Goal: Information Seeking & Learning: Learn about a topic

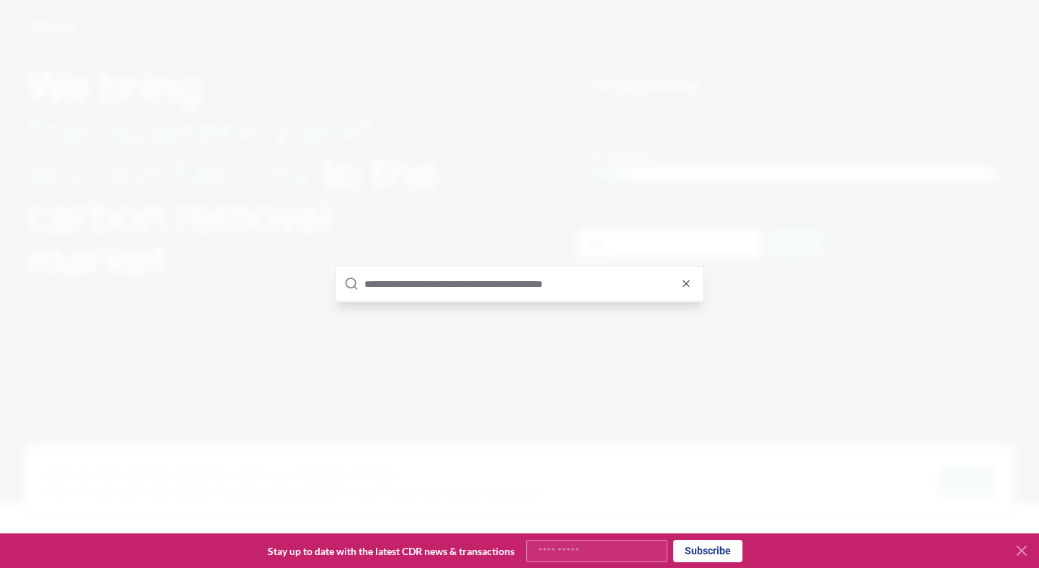
click at [460, 277] on input "text" at bounding box center [529, 284] width 330 height 35
click at [690, 278] on icon "button" at bounding box center [686, 284] width 12 height 12
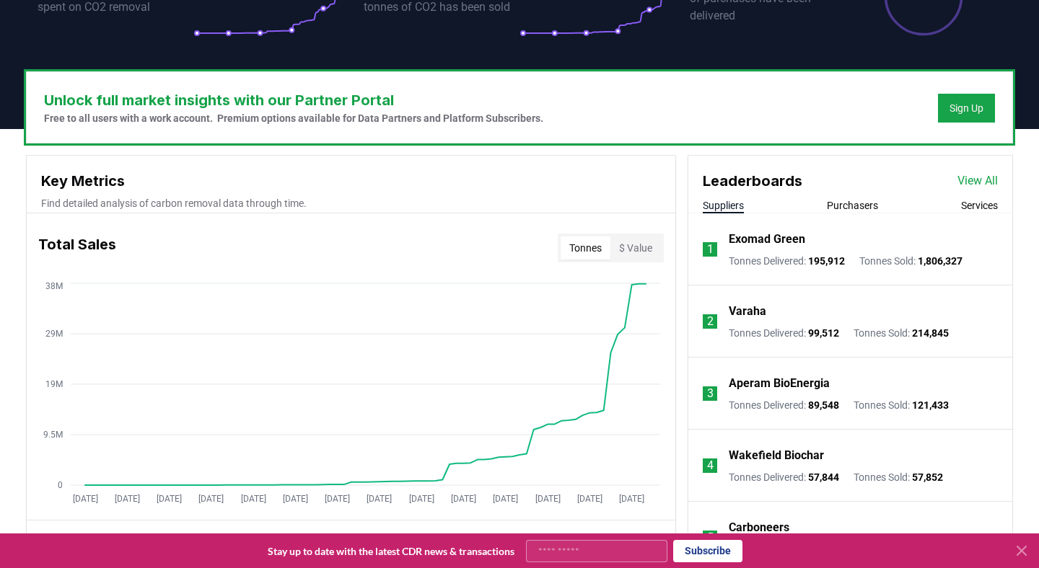
scroll to position [369, 0]
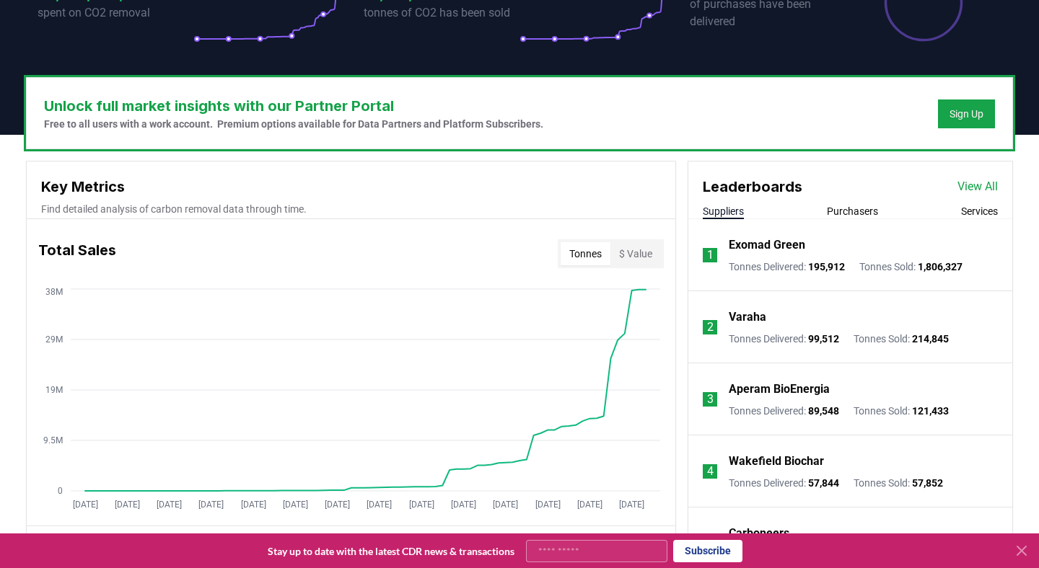
click at [975, 186] on link "View All" at bounding box center [977, 186] width 40 height 17
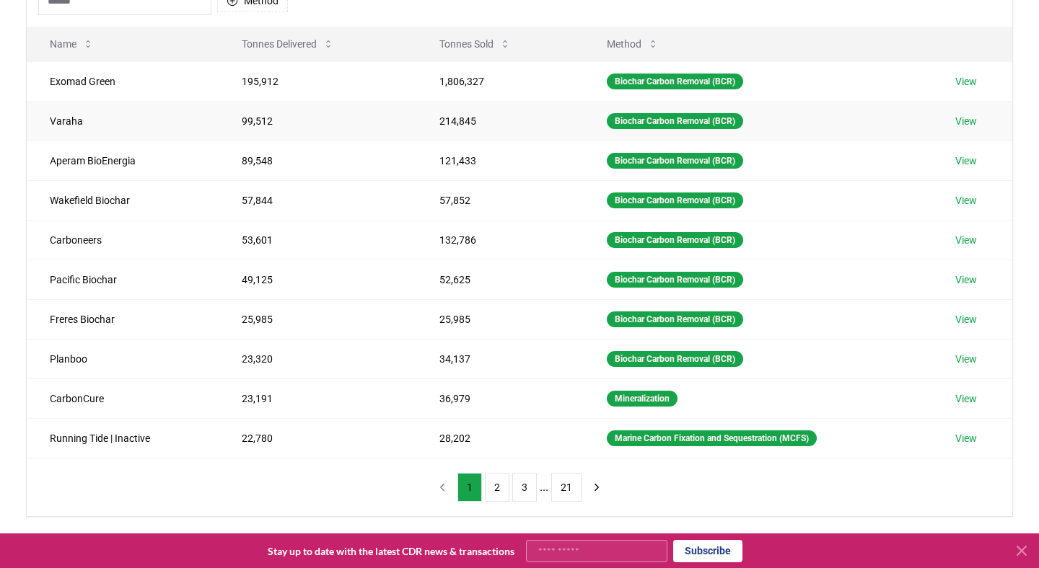
scroll to position [172, 0]
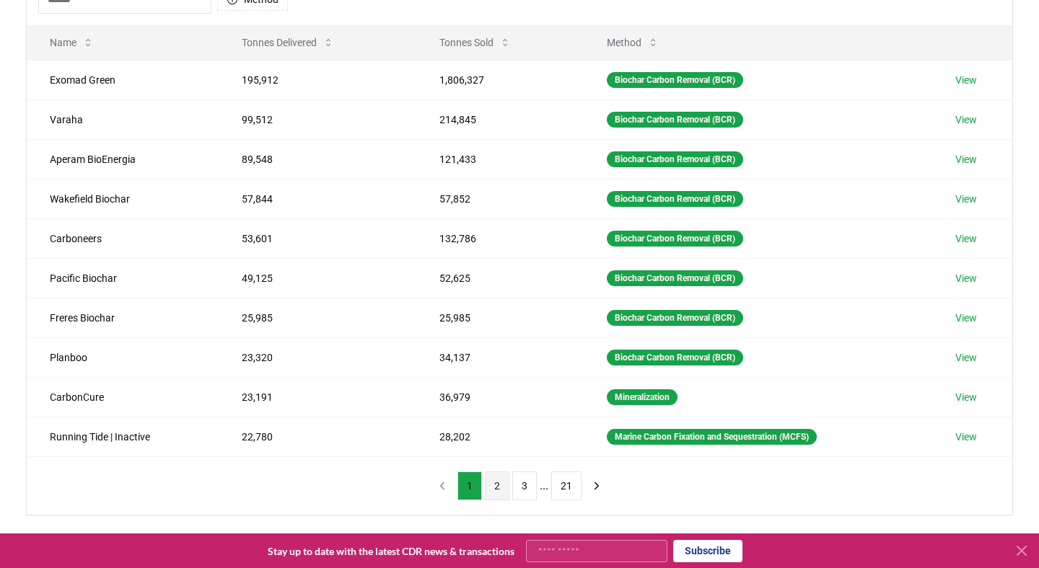
click at [496, 488] on button "2" at bounding box center [497, 486] width 25 height 29
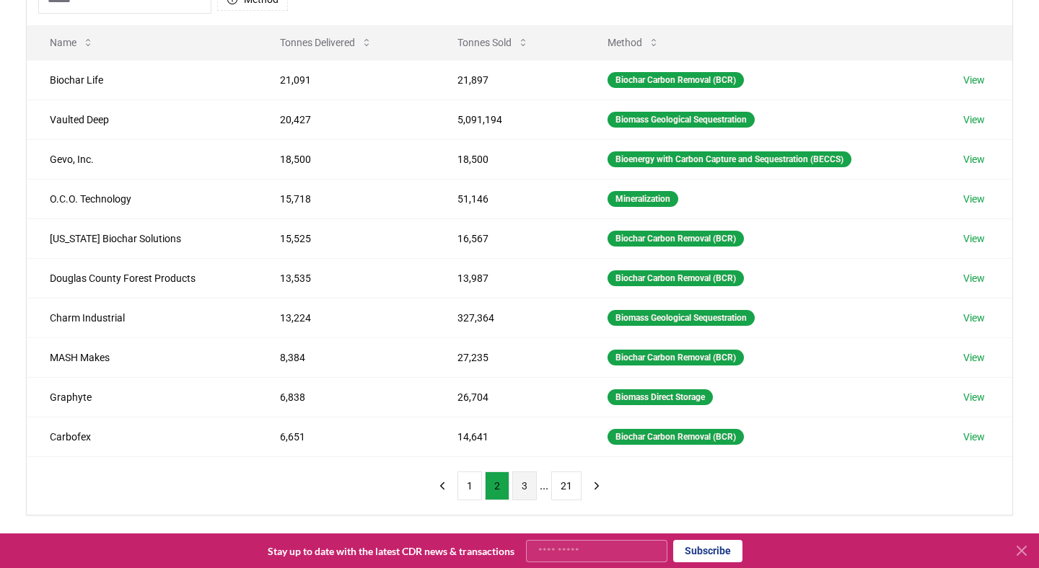
click at [523, 490] on button "3" at bounding box center [524, 486] width 25 height 29
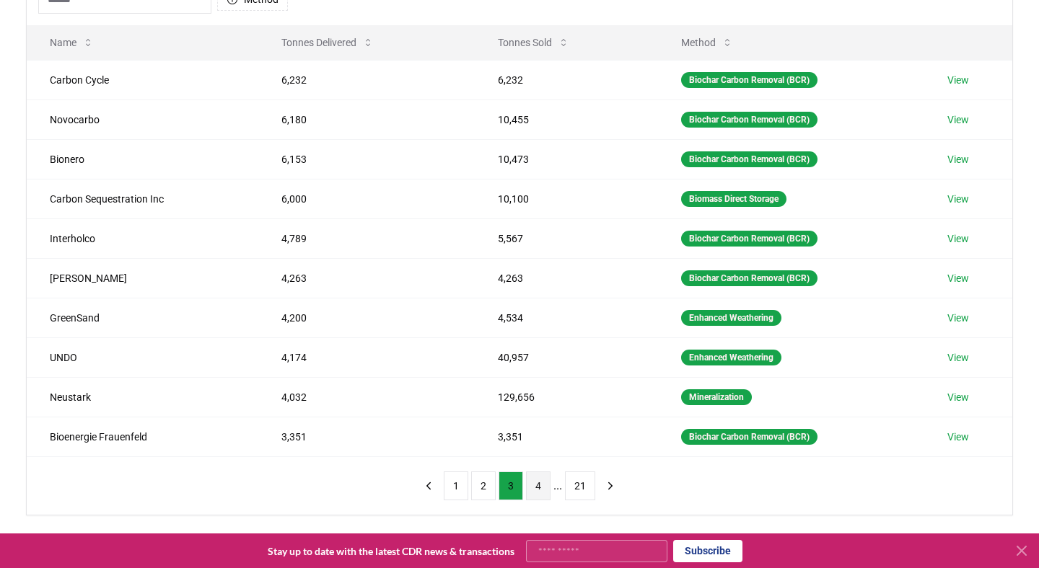
click at [540, 489] on button "4" at bounding box center [538, 486] width 25 height 29
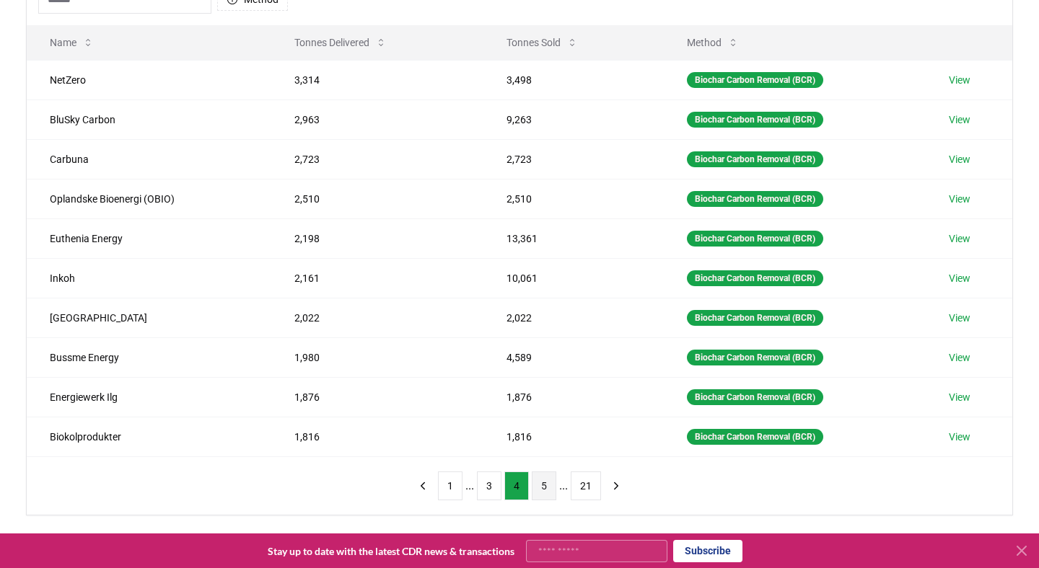
click at [548, 491] on button "5" at bounding box center [544, 486] width 25 height 29
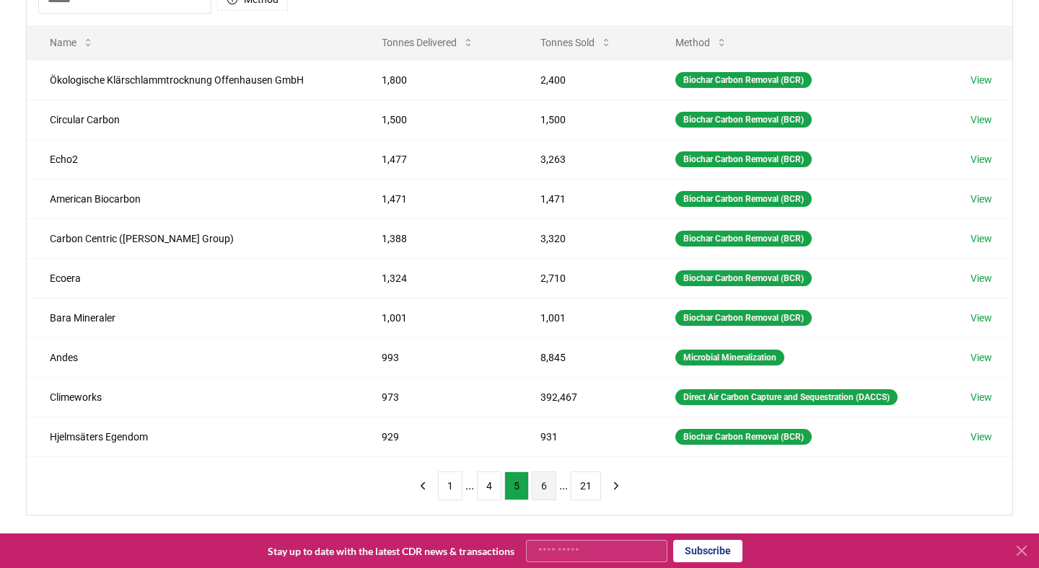
click at [552, 489] on button "6" at bounding box center [544, 486] width 25 height 29
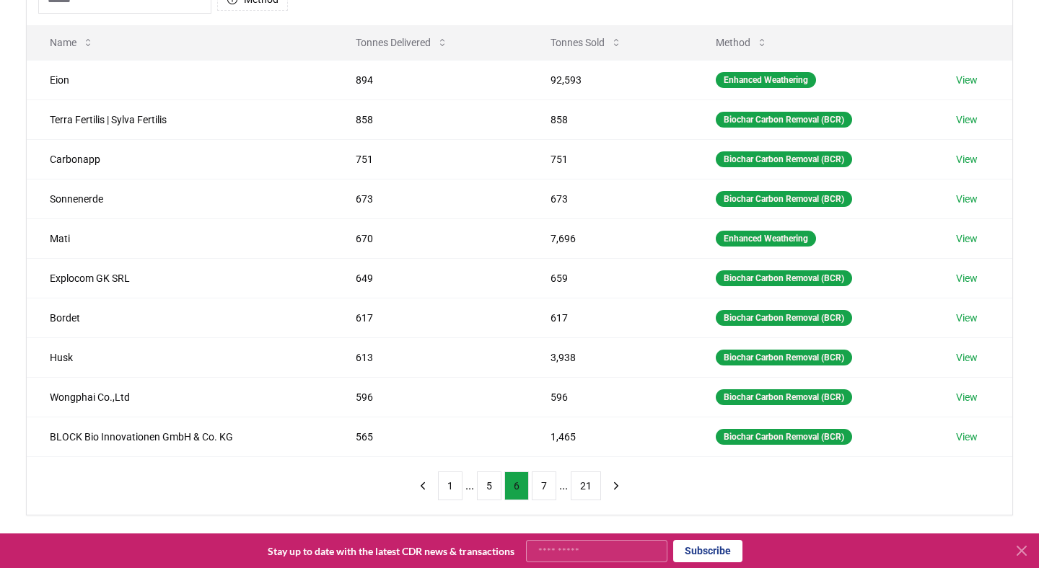
click at [552, 489] on button "7" at bounding box center [544, 486] width 25 height 29
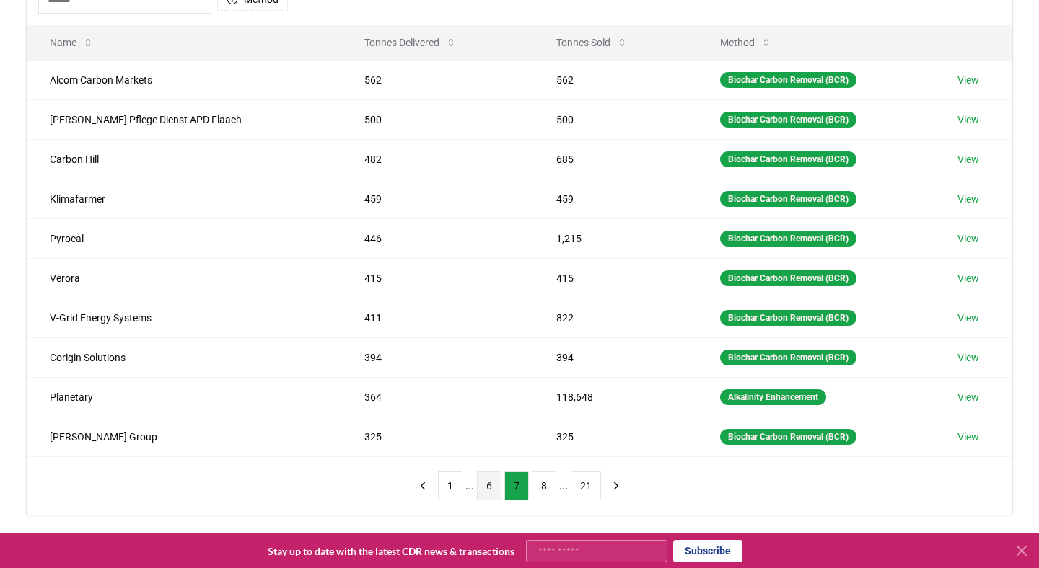
click at [552, 489] on button "8" at bounding box center [544, 486] width 25 height 29
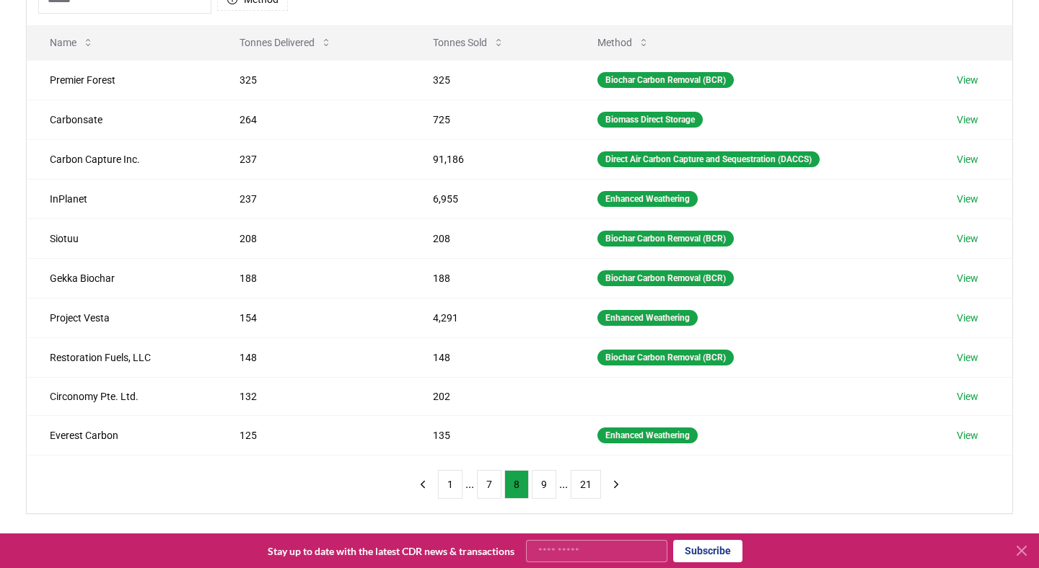
click at [552, 489] on button "9" at bounding box center [544, 484] width 25 height 29
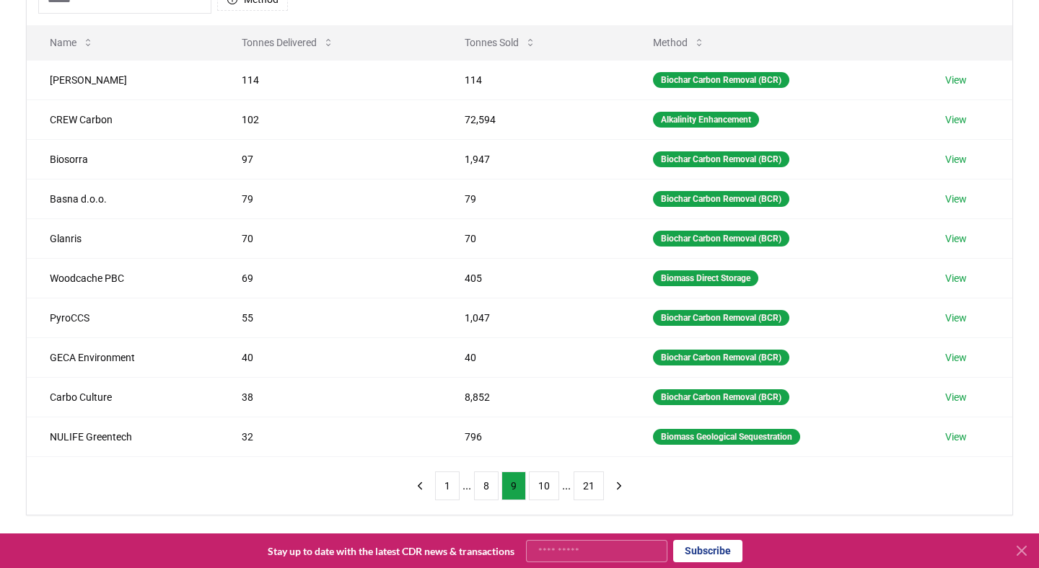
click at [552, 489] on button "10" at bounding box center [544, 486] width 30 height 29
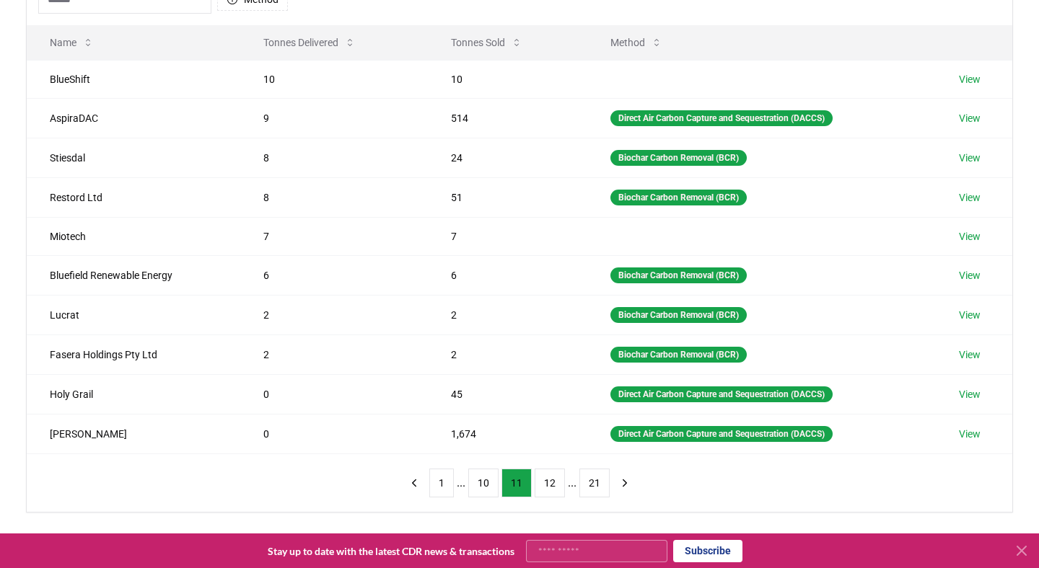
click at [552, 489] on button "12" at bounding box center [550, 483] width 30 height 29
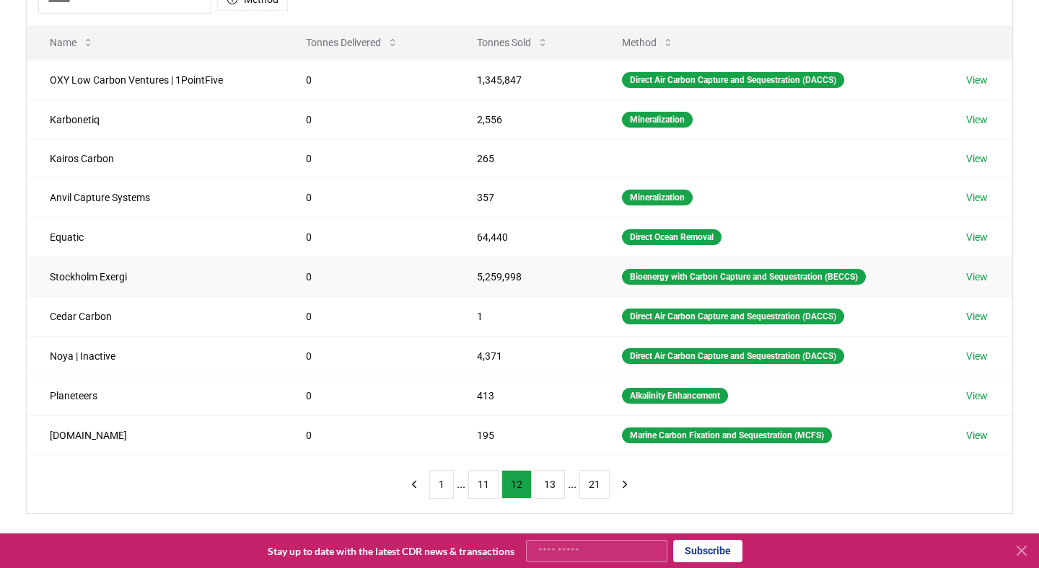
click at [976, 276] on link "View" at bounding box center [977, 277] width 22 height 14
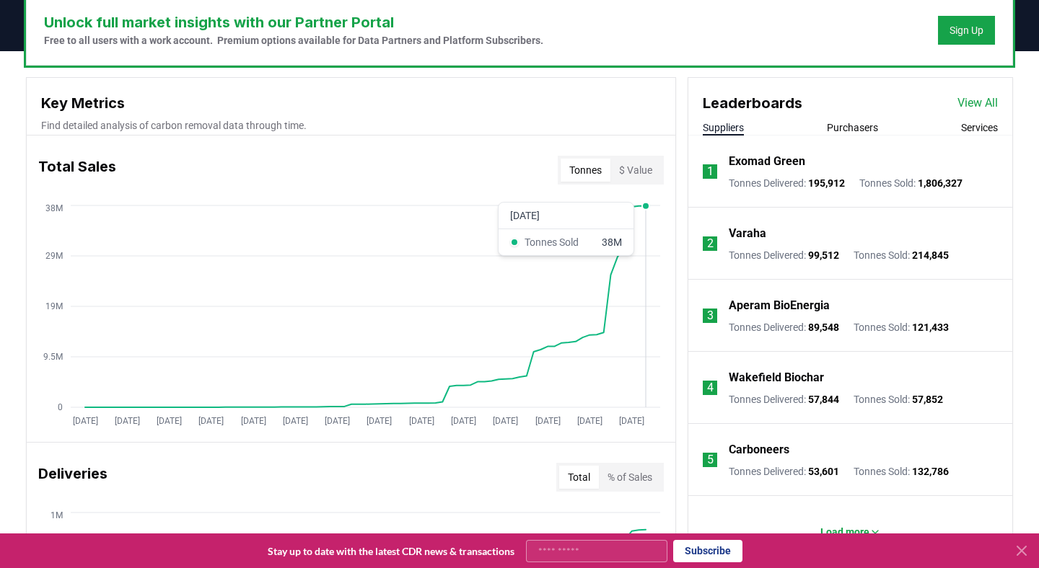
scroll to position [447, 0]
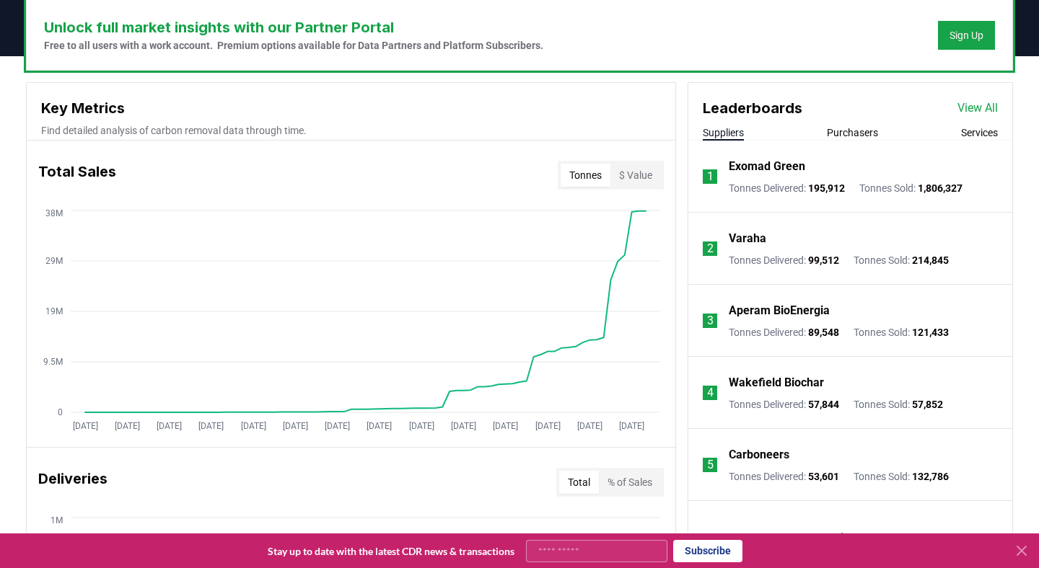
click at [967, 106] on link "View All" at bounding box center [977, 108] width 40 height 17
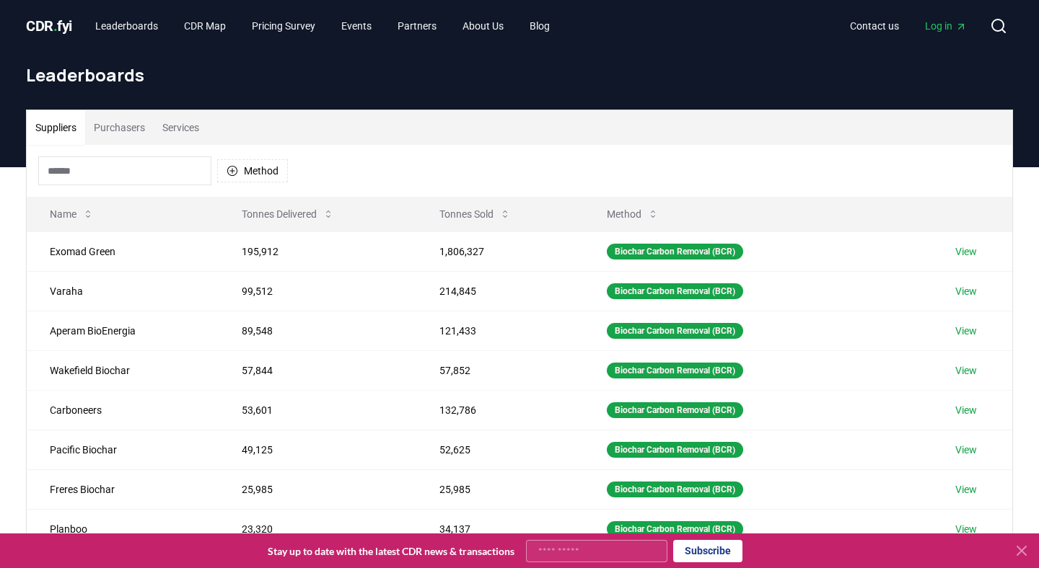
click at [129, 129] on button "Purchasers" at bounding box center [119, 127] width 69 height 35
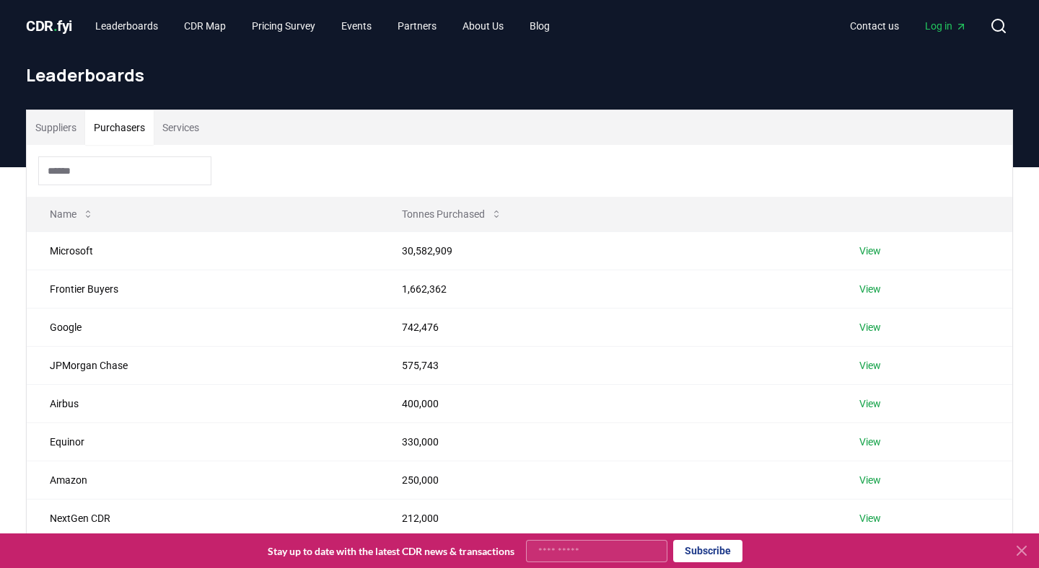
click at [182, 128] on button "Services" at bounding box center [181, 127] width 54 height 35
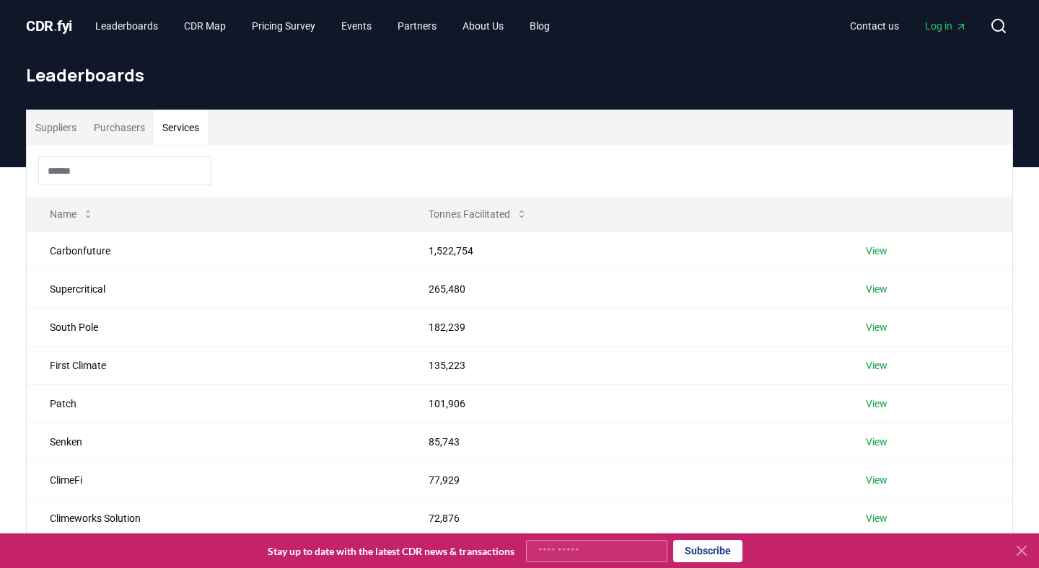
click at [127, 130] on button "Purchasers" at bounding box center [119, 127] width 69 height 35
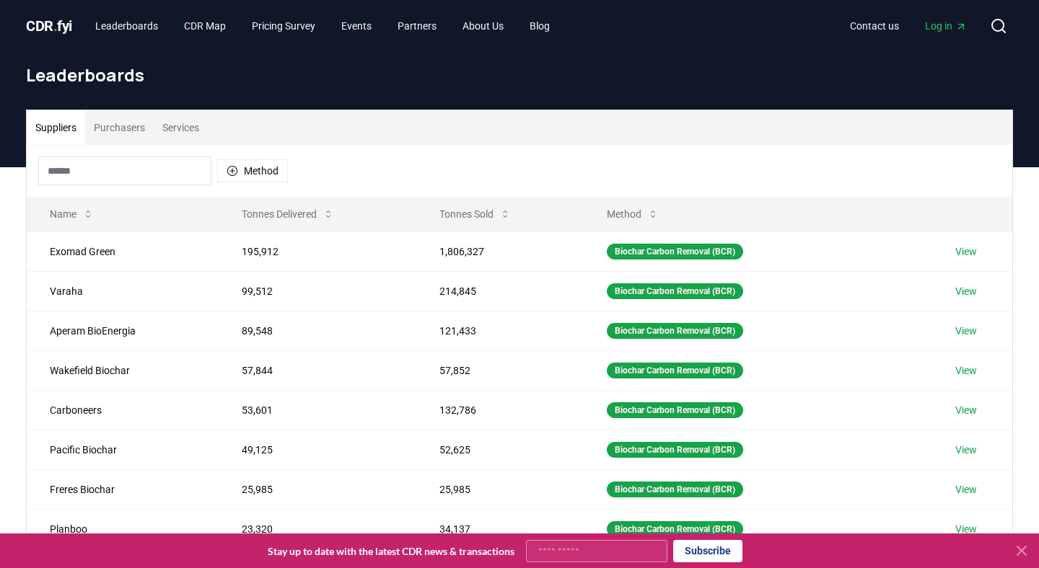
click at [60, 130] on button "Suppliers" at bounding box center [56, 127] width 58 height 35
